Goal: Task Accomplishment & Management: Complete application form

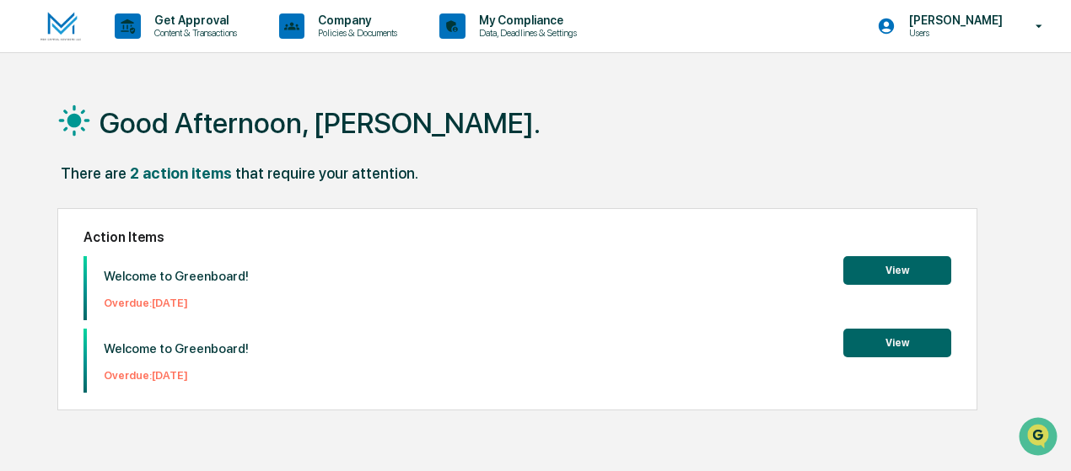
click at [892, 269] on button "View" at bounding box center [897, 270] width 108 height 29
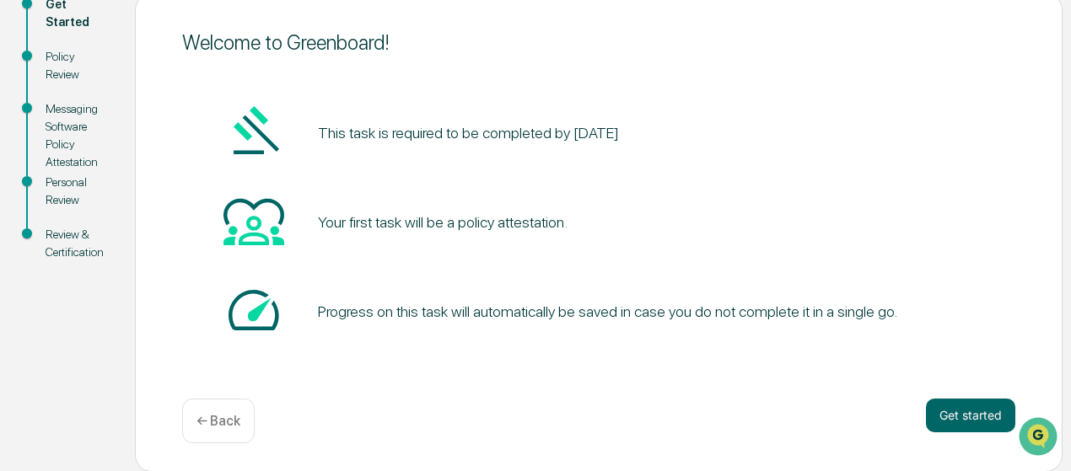
scroll to position [207, 0]
click at [960, 407] on button "Get started" at bounding box center [970, 416] width 89 height 34
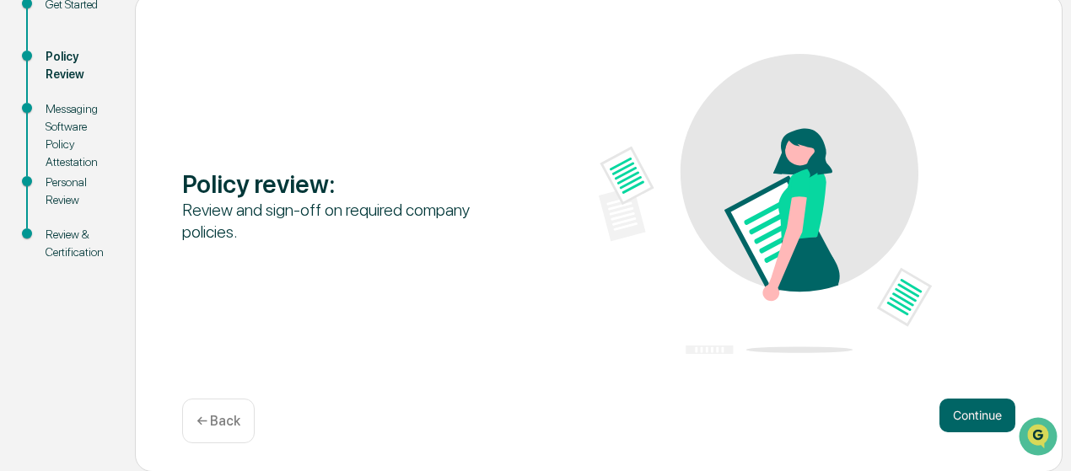
click at [960, 407] on button "Continue" at bounding box center [977, 416] width 76 height 34
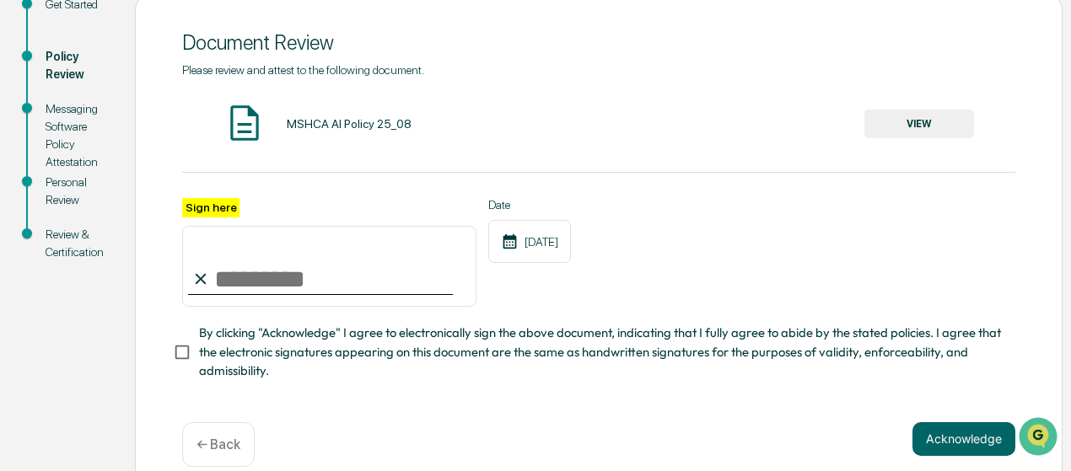
click at [928, 117] on button "VIEW" at bounding box center [919, 124] width 110 height 29
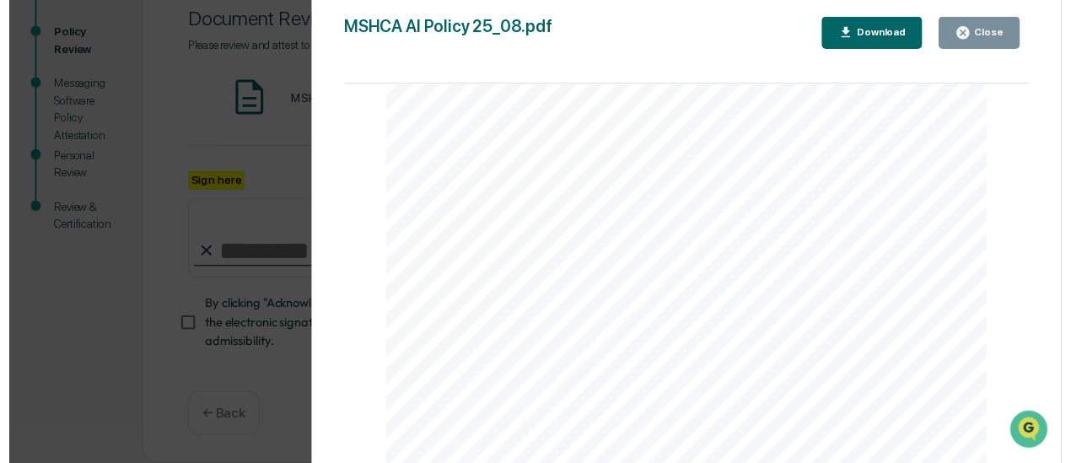
scroll to position [2138, 0]
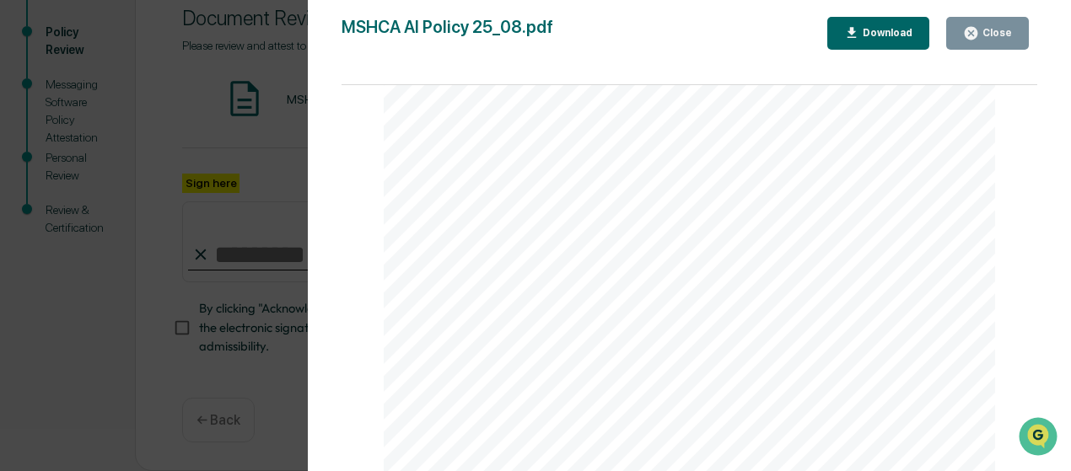
click at [989, 38] on div "Close" at bounding box center [995, 33] width 33 height 12
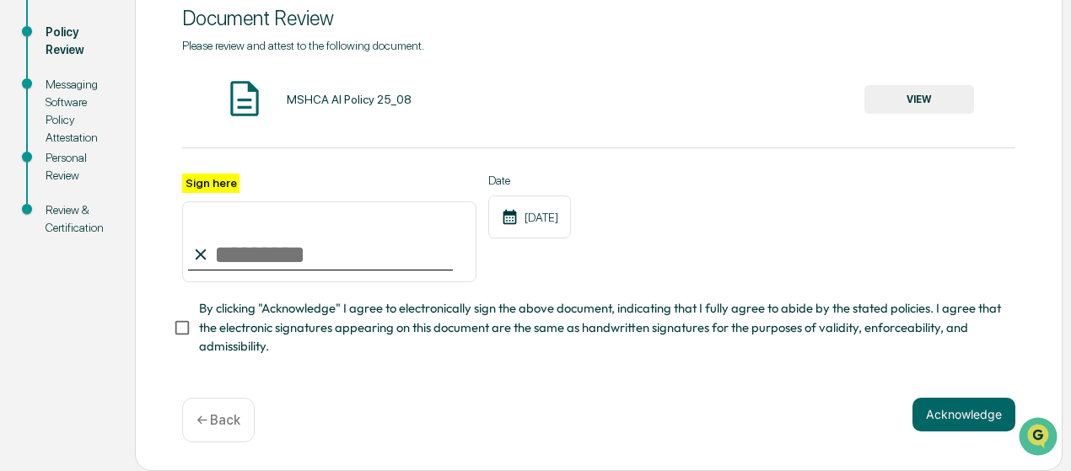
click at [224, 257] on input "Sign here" at bounding box center [329, 242] width 294 height 81
type input "**********"
click at [290, 376] on div "**********" at bounding box center [598, 210] width 833 height 343
click at [947, 416] on button "Acknowledge" at bounding box center [963, 415] width 103 height 34
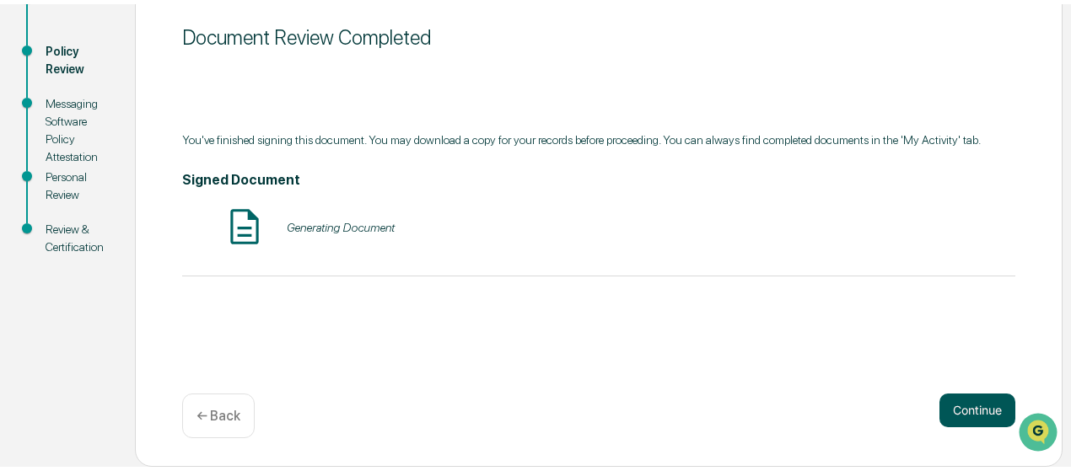
scroll to position [207, 0]
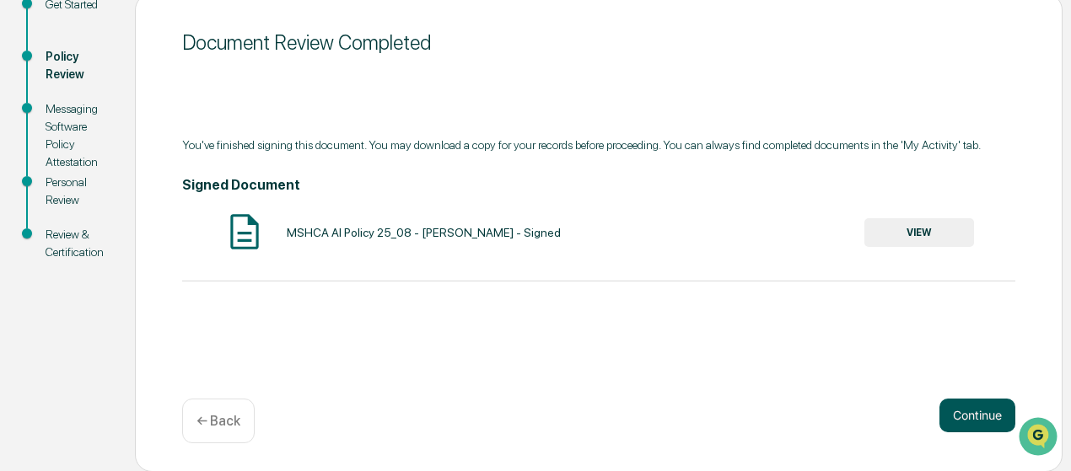
click at [986, 415] on button "Continue" at bounding box center [977, 416] width 76 height 34
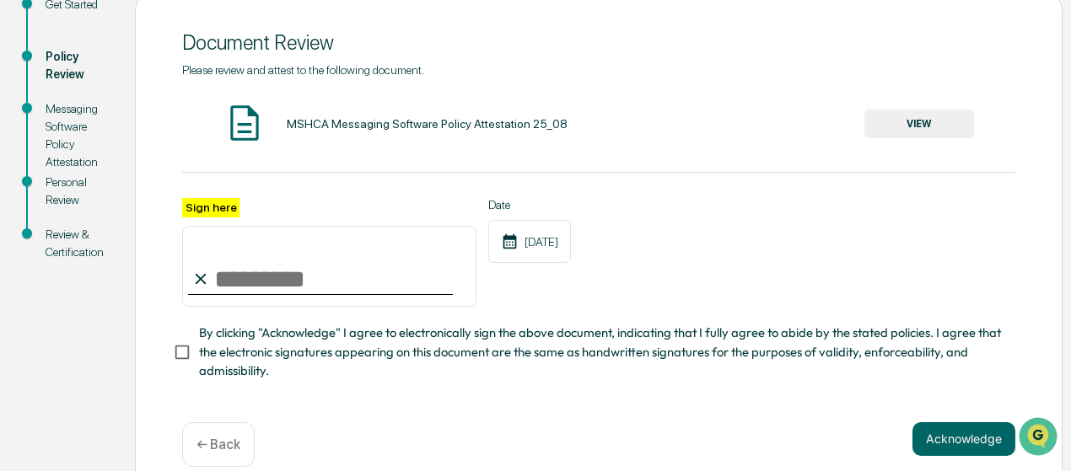
click at [916, 127] on button "VIEW" at bounding box center [919, 124] width 110 height 29
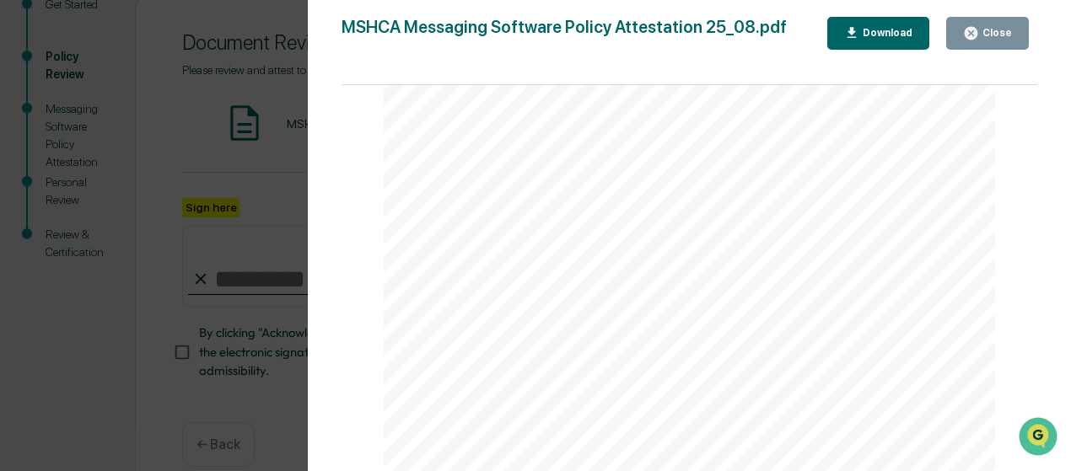
scroll to position [1983, 0]
click at [987, 20] on button "Close" at bounding box center [987, 33] width 83 height 33
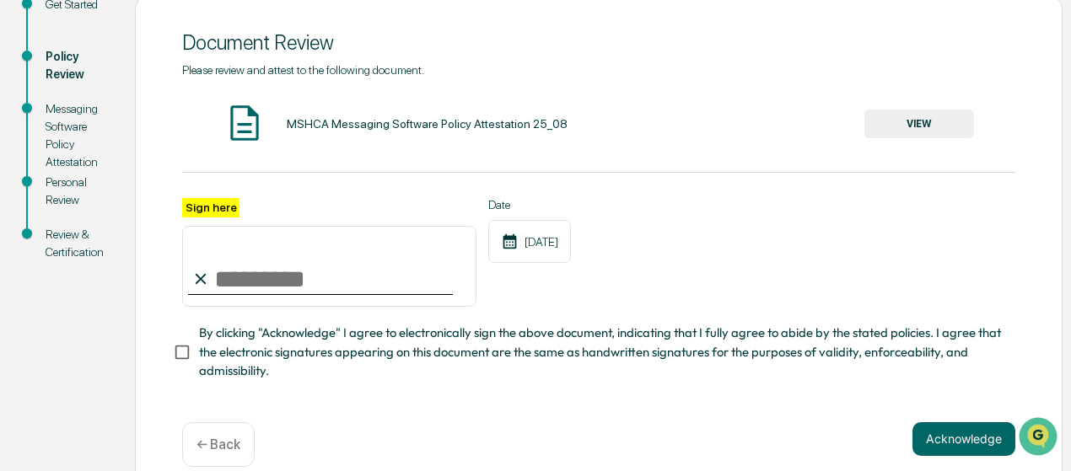
click at [270, 282] on input "Sign here" at bounding box center [329, 266] width 294 height 81
type input "**********"
click at [951, 448] on button "Acknowledge" at bounding box center [963, 439] width 103 height 34
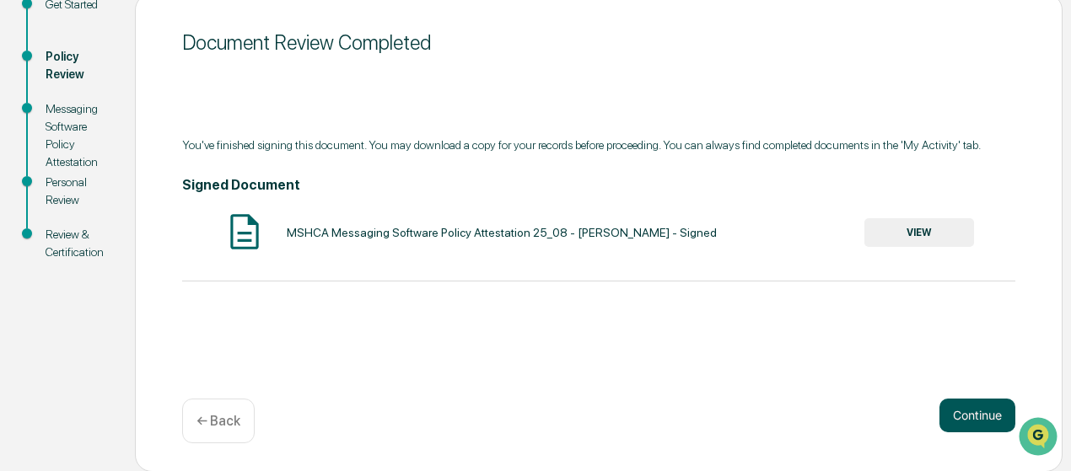
click at [968, 405] on button "Continue" at bounding box center [977, 416] width 76 height 34
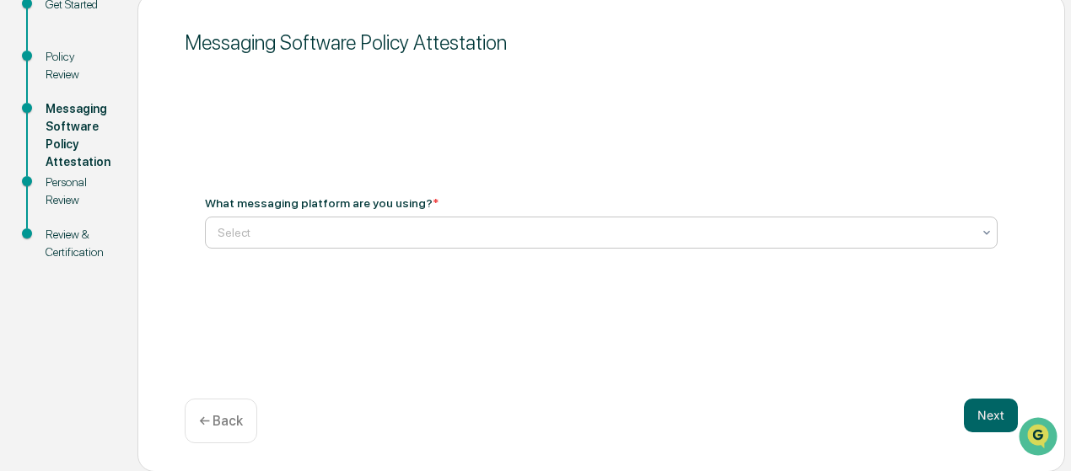
click at [980, 235] on icon at bounding box center [986, 232] width 13 height 13
click at [730, 105] on div "Messaging Software Policy Attestation What messaging platform are you using? * …" at bounding box center [601, 232] width 928 height 479
click at [446, 240] on div at bounding box center [595, 232] width 754 height 17
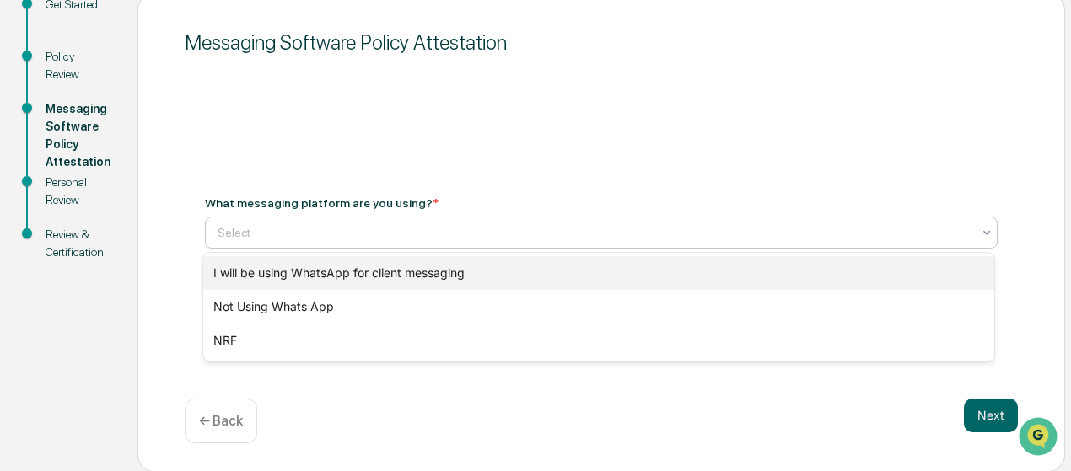
click at [428, 269] on div "I will be using WhatsApp for client messaging" at bounding box center [599, 273] width 792 height 34
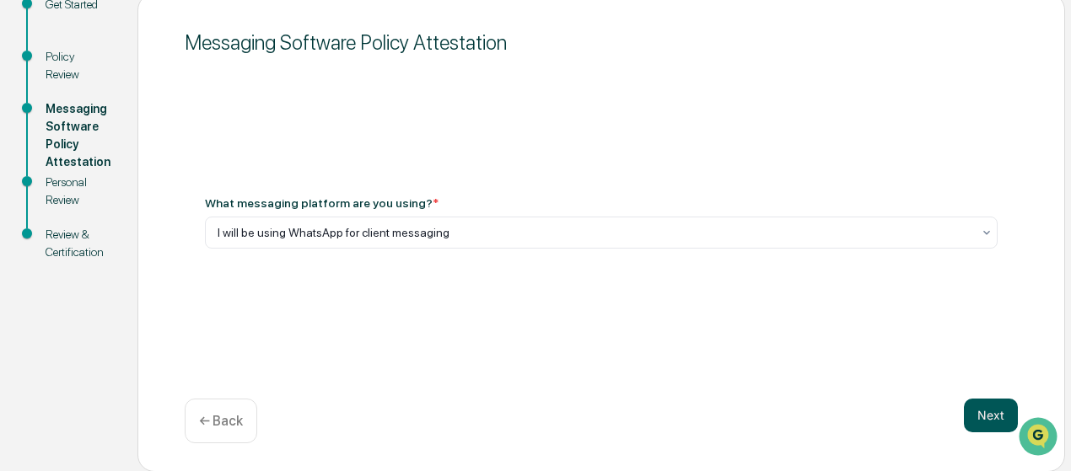
click at [978, 414] on button "Next" at bounding box center [991, 416] width 54 height 34
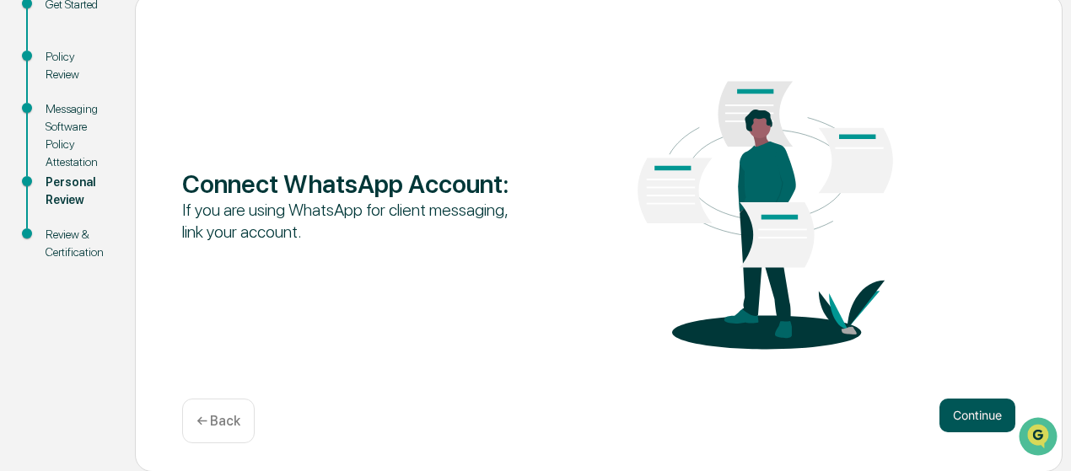
click at [963, 414] on button "Continue" at bounding box center [977, 416] width 76 height 34
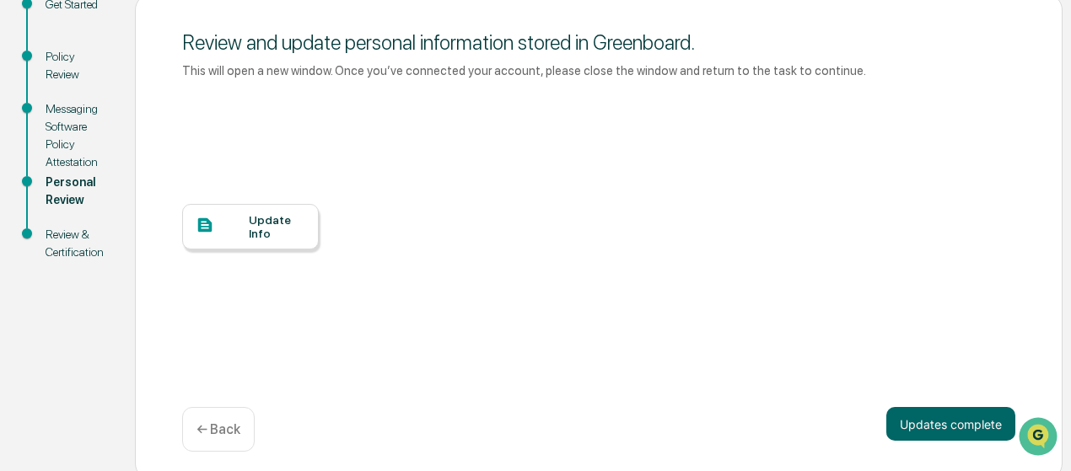
click at [256, 227] on div "Update Info" at bounding box center [277, 226] width 56 height 27
